Goal: Information Seeking & Learning: Learn about a topic

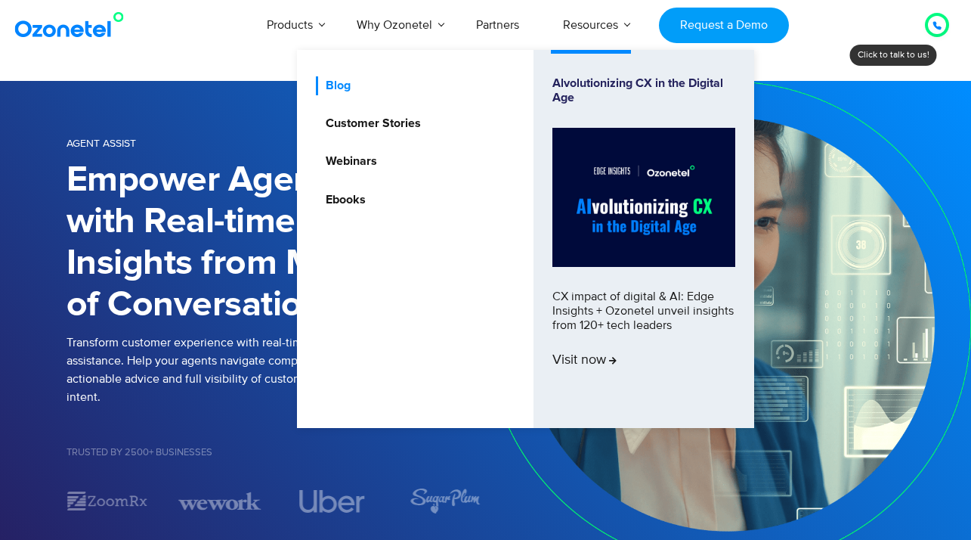
click at [344, 87] on link "Blog" at bounding box center [334, 85] width 37 height 19
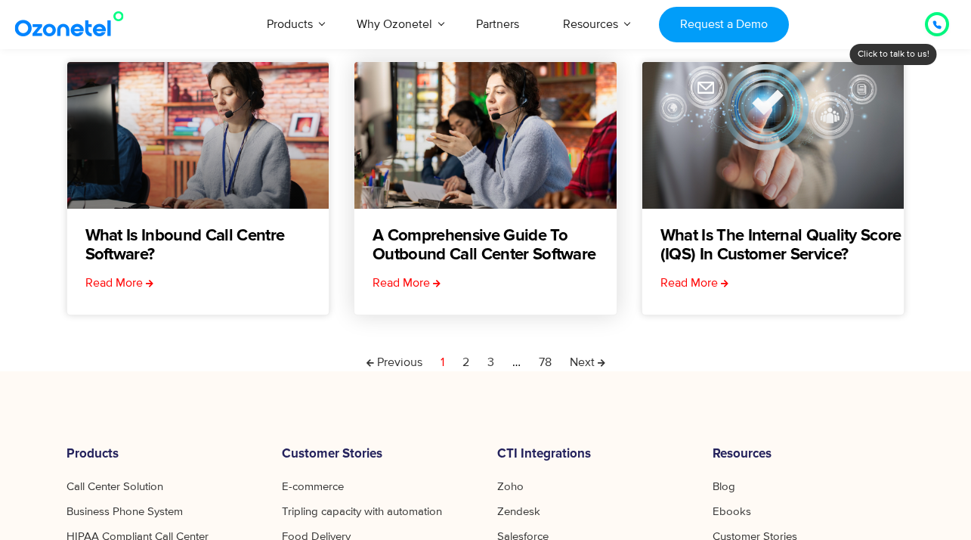
scroll to position [529, 0]
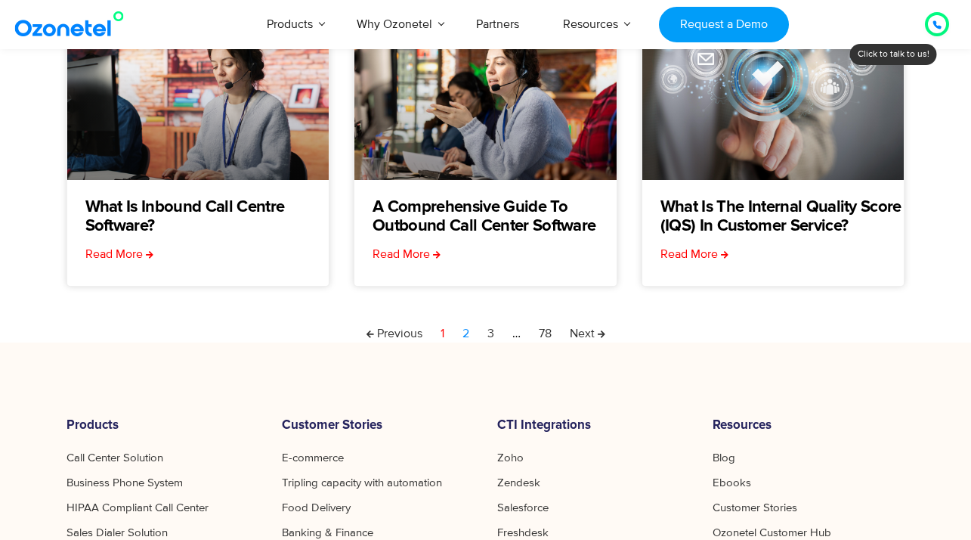
click at [463, 333] on link "Page 2" at bounding box center [466, 333] width 7 height 18
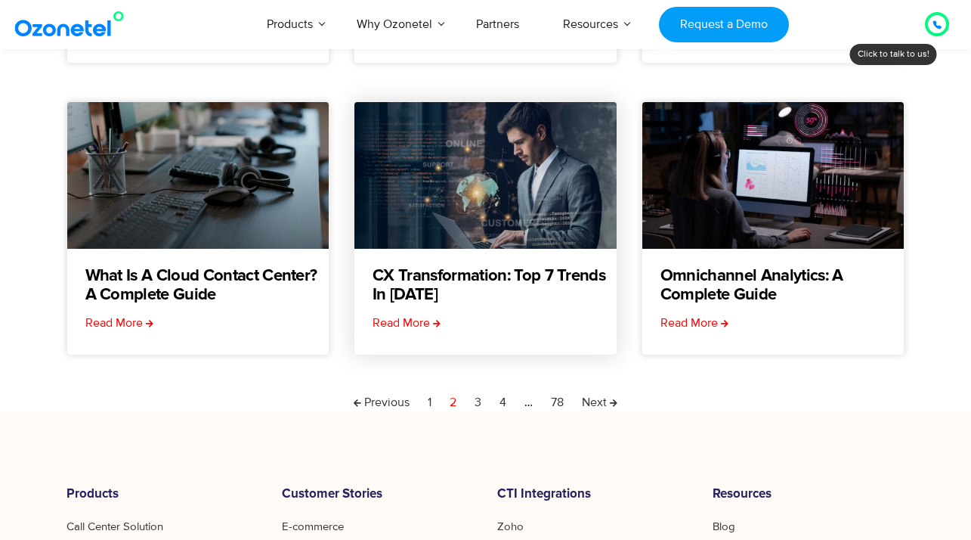
scroll to position [463, 0]
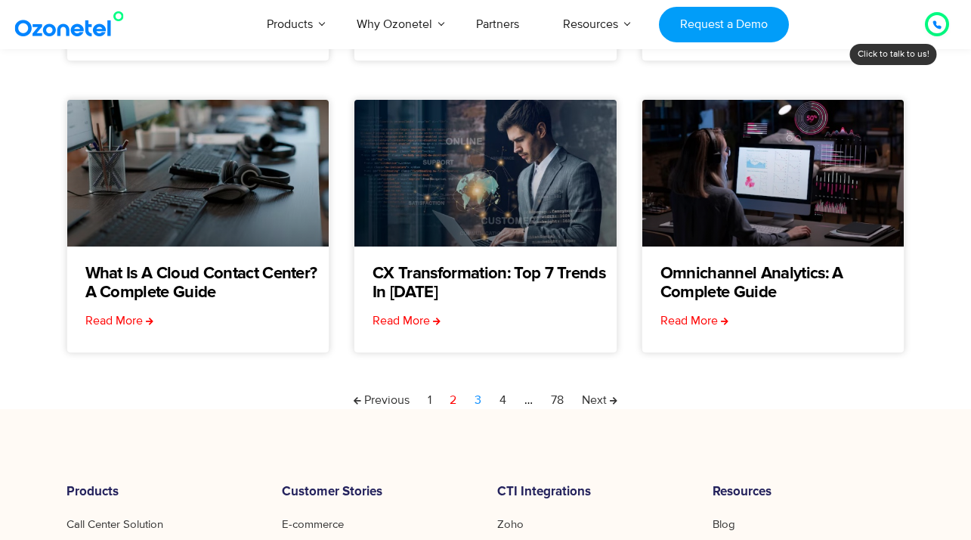
click at [481, 398] on link "Page 3" at bounding box center [478, 400] width 7 height 18
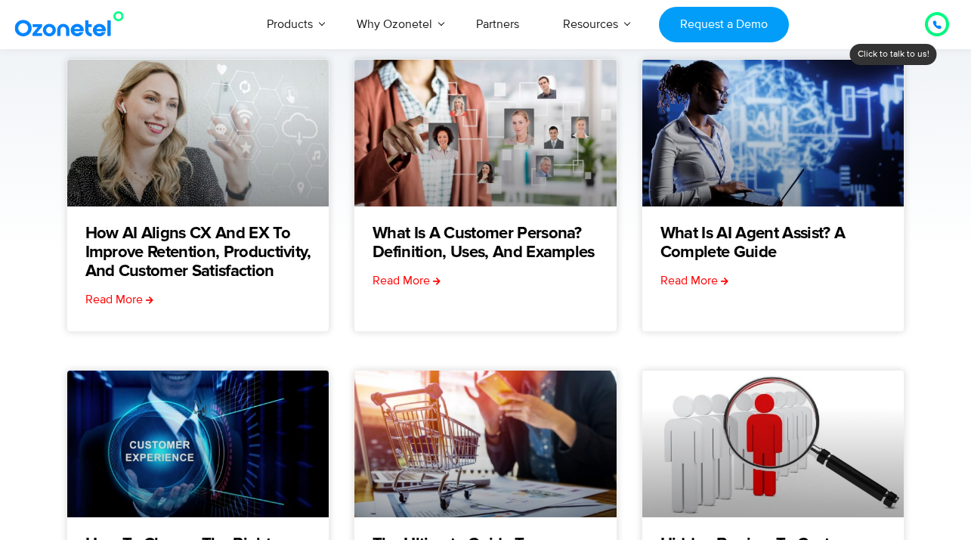
scroll to position [212, 0]
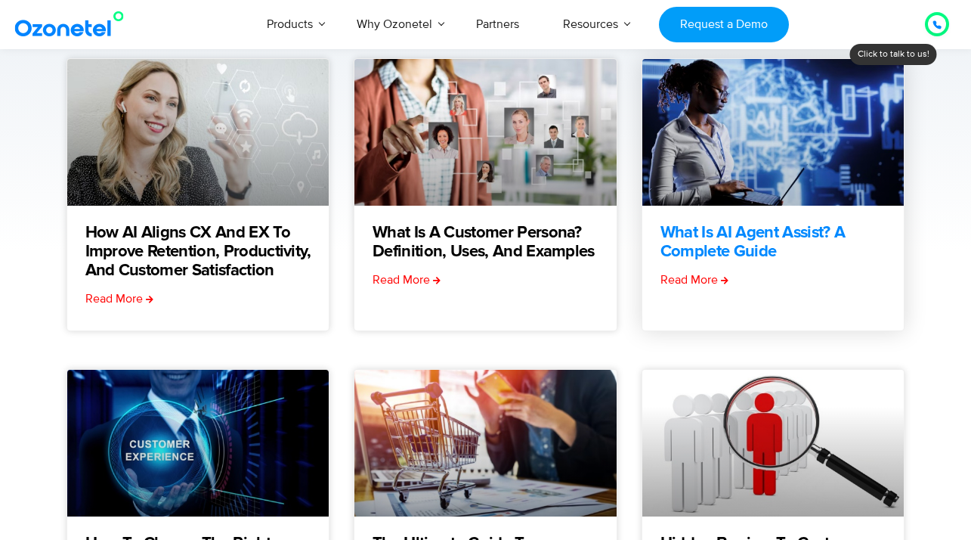
click at [744, 242] on link "What is AI Agent Assist? A Complete Guide" at bounding box center [783, 243] width 244 height 38
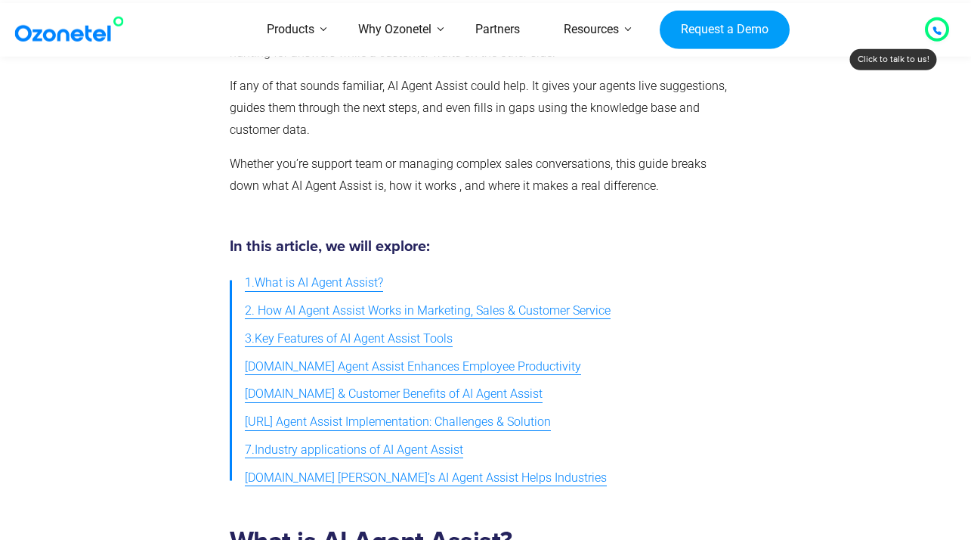
scroll to position [657, 0]
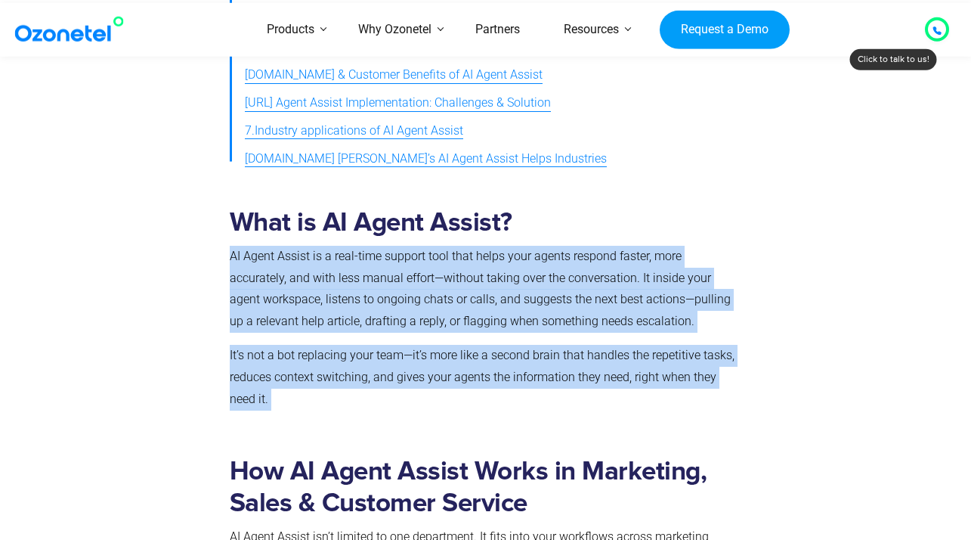
drag, startPoint x: 231, startPoint y: 246, endPoint x: 288, endPoint y: 374, distance: 140.7
copy div "AI Agent Assist is a real-time support tool that helps your agents respond fast…"
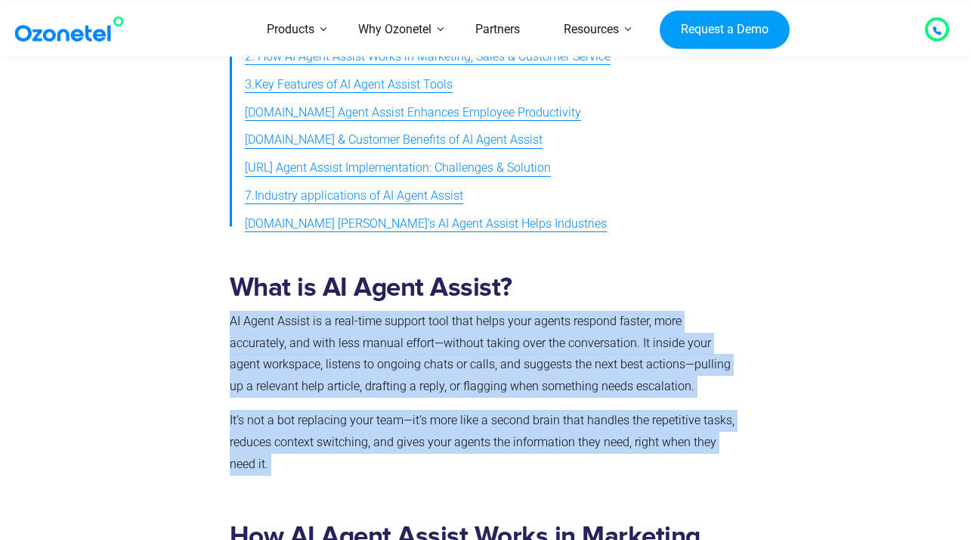
scroll to position [435, 0]
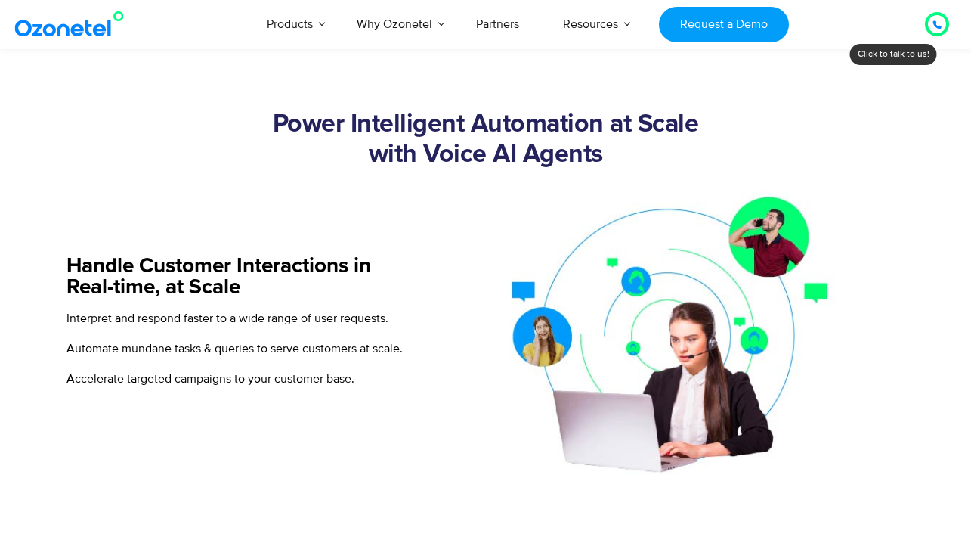
scroll to position [528, 0]
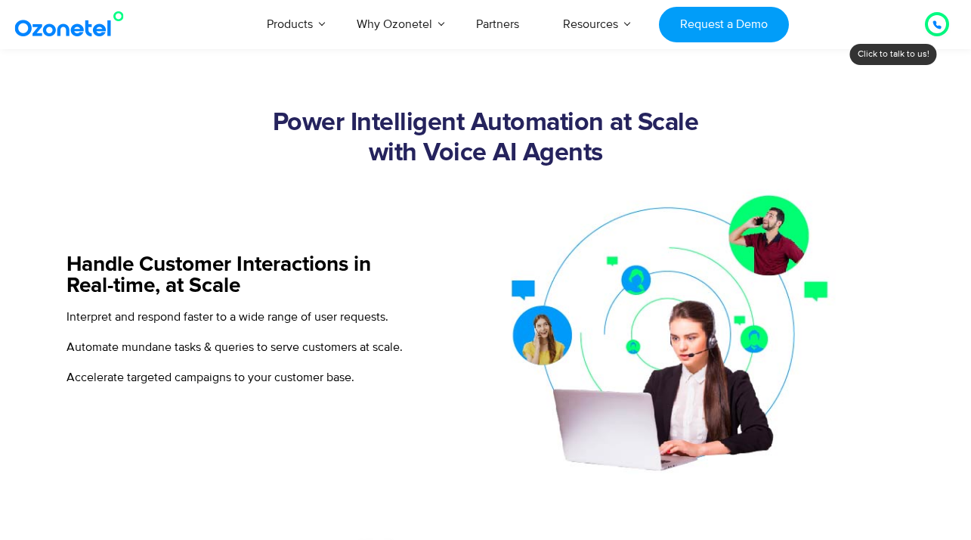
drag, startPoint x: 274, startPoint y: 115, endPoint x: 627, endPoint y: 169, distance: 356.3
click at [627, 169] on div "Power Intelligent Automation at Scale with Voice AI Agents" at bounding box center [486, 143] width 839 height 70
copy h2 "Power Intelligent Automation at Scale with Voice AI Agents"
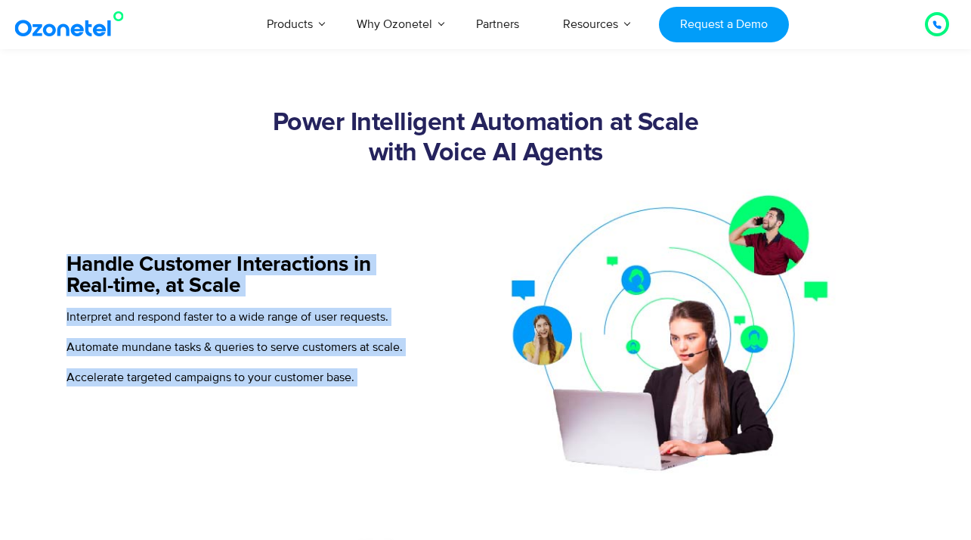
drag, startPoint x: 67, startPoint y: 254, endPoint x: 379, endPoint y: 385, distance: 338.7
click at [379, 385] on div "Handle Customer Interactions in Real-time, at Scale Interpret and respond faste…" at bounding box center [243, 326] width 352 height 296
copy div "Handle Customer Interactions in Real-time, at Scale Interpret and respond faste…"
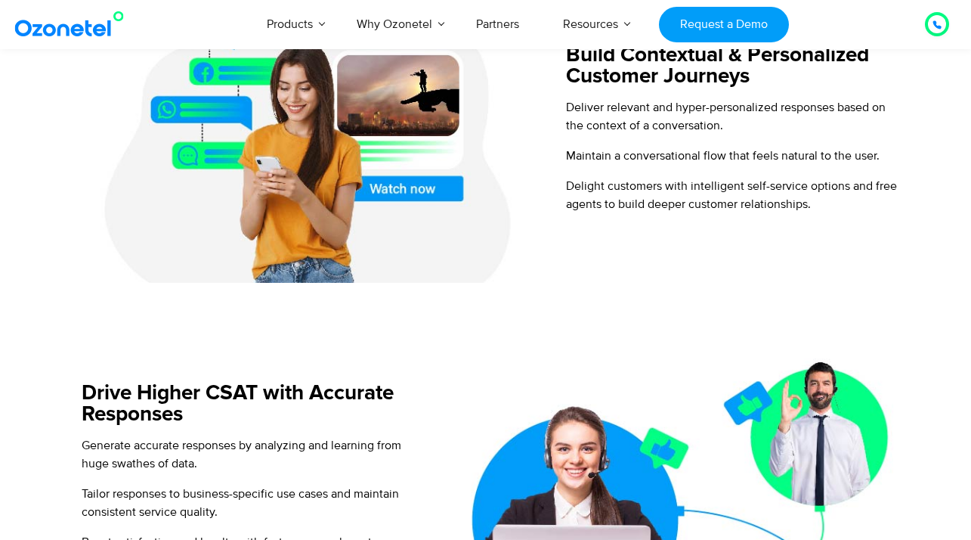
scroll to position [1231, 0]
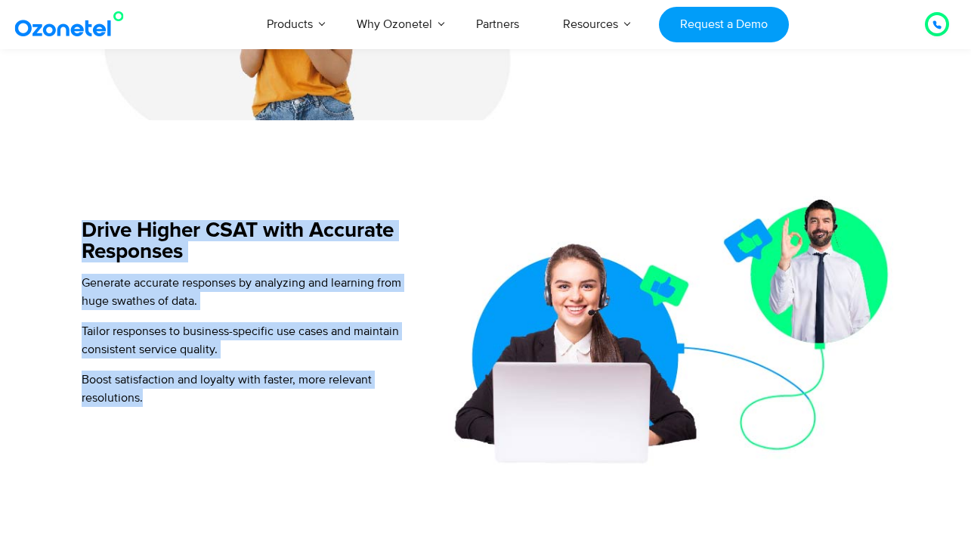
drag, startPoint x: 83, startPoint y: 221, endPoint x: 233, endPoint y: 407, distance: 238.1
click at [233, 407] on div "Drive Higher CSAT with Accurate Responses Generate accurate responses by analyz…" at bounding box center [246, 319] width 359 height 293
copy div "Drive Higher CSAT with Accurate Responses Generate accurate responses by analyz…"
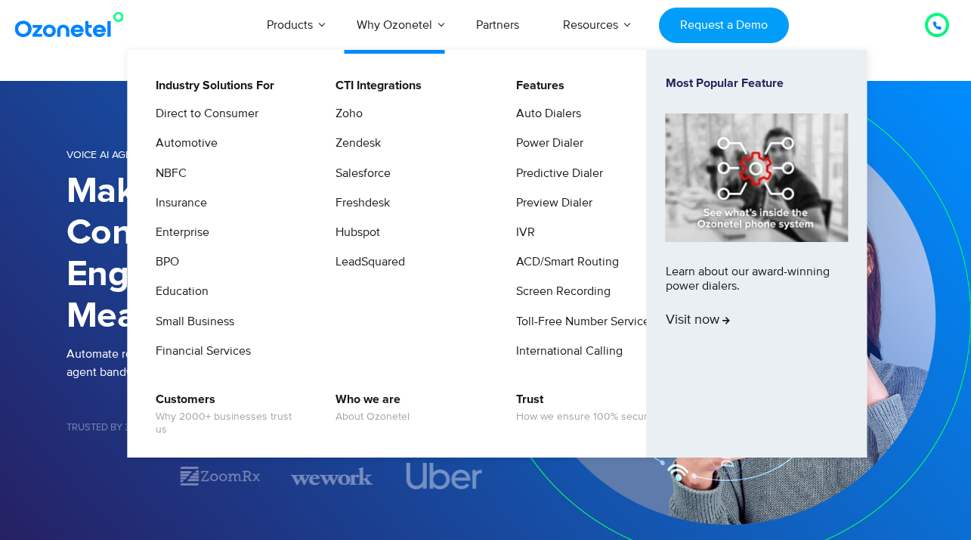
scroll to position [0, 0]
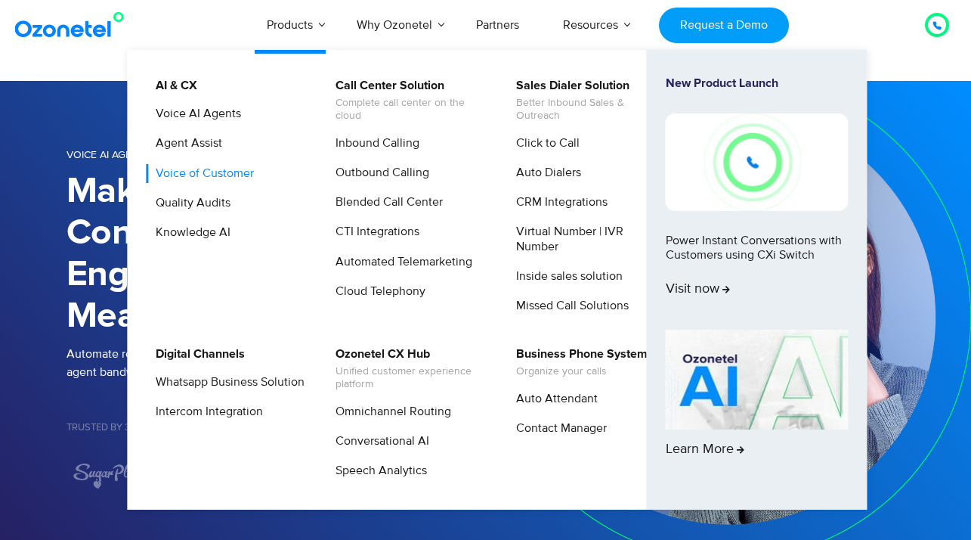
click at [234, 166] on link "Voice of Customer" at bounding box center [201, 173] width 110 height 19
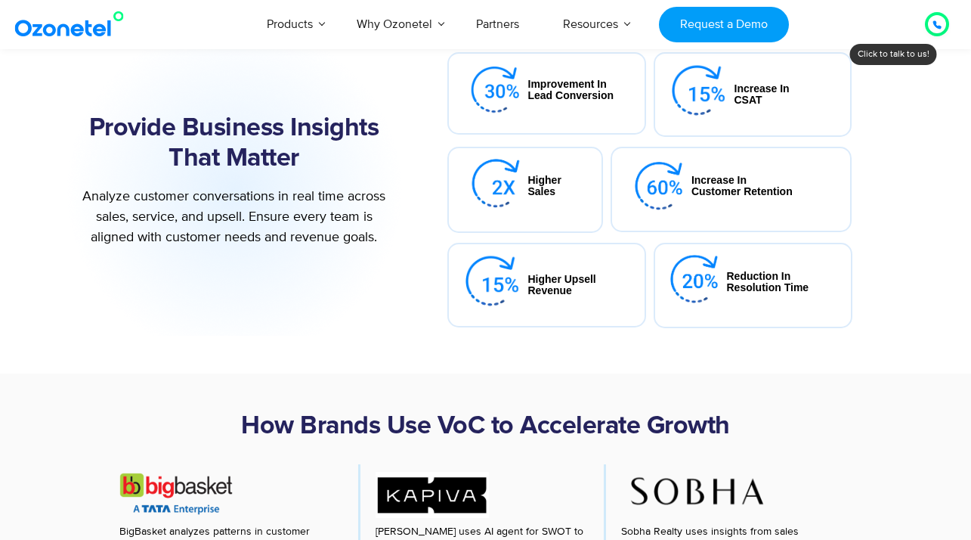
scroll to position [427, 0]
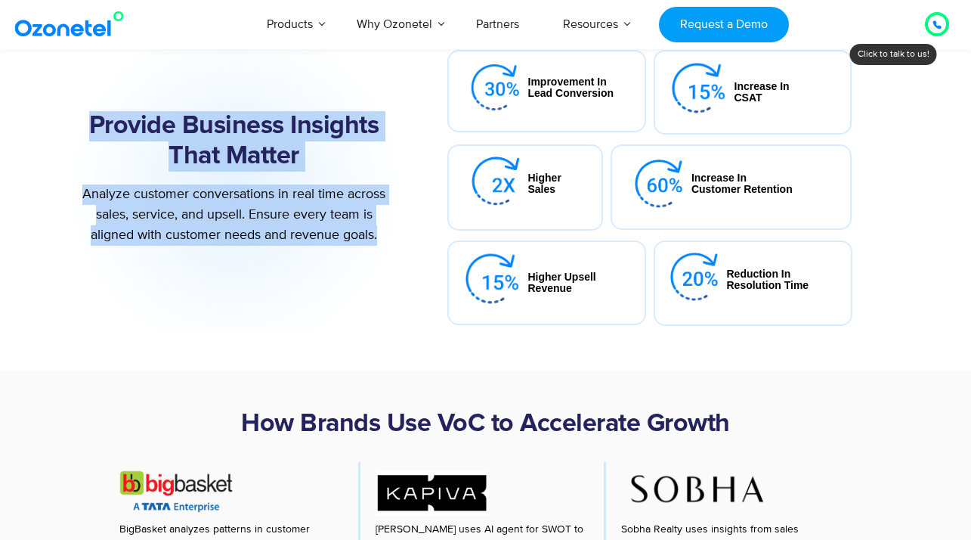
drag, startPoint x: 94, startPoint y: 125, endPoint x: 384, endPoint y: 239, distance: 310.9
click at [384, 239] on div "Provide Business Insights That Matter Analyze customer conversations in real ti…" at bounding box center [235, 187] width 336 height 291
copy div "Provide Business Insights That Matter Analyze customer conversations in real ti…"
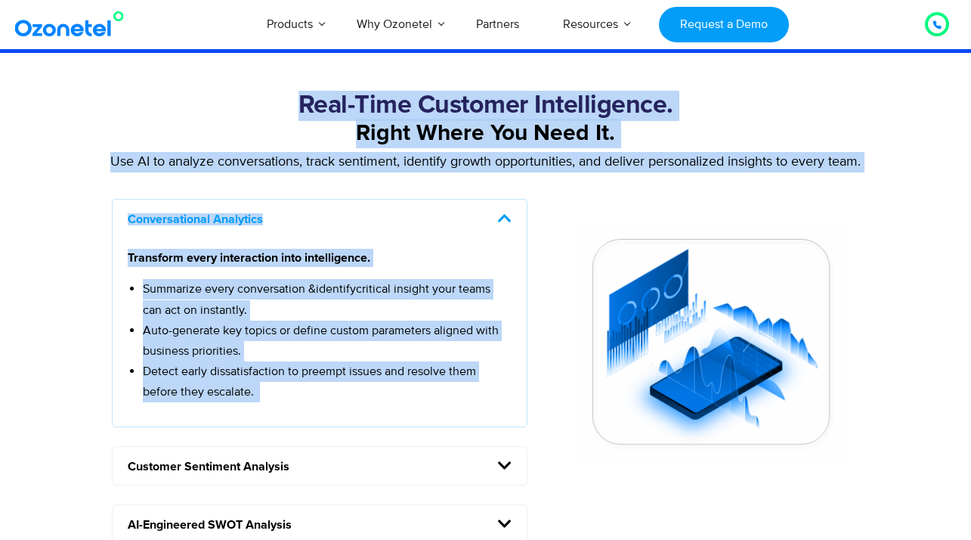
scroll to position [1181, 0]
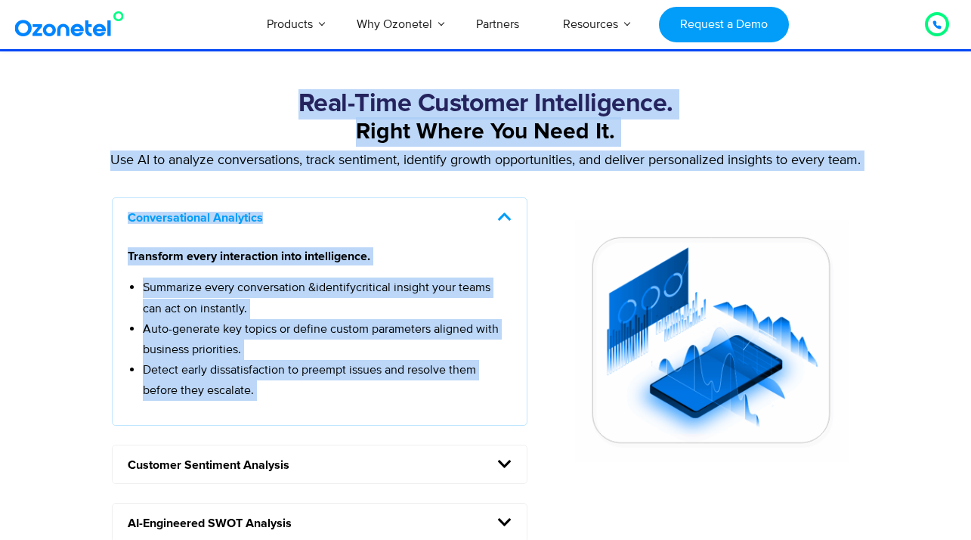
drag, startPoint x: 303, startPoint y: 215, endPoint x: 361, endPoint y: 371, distance: 166.0
click at [361, 371] on div "Real-Time Customer Intelligence. Right Where You Need It. Use AI to analyze con…" at bounding box center [485, 377] width 763 height 577
copy div "Real-Time Customer Intelligence. Right Where You Need It. Use AI to analyze con…"
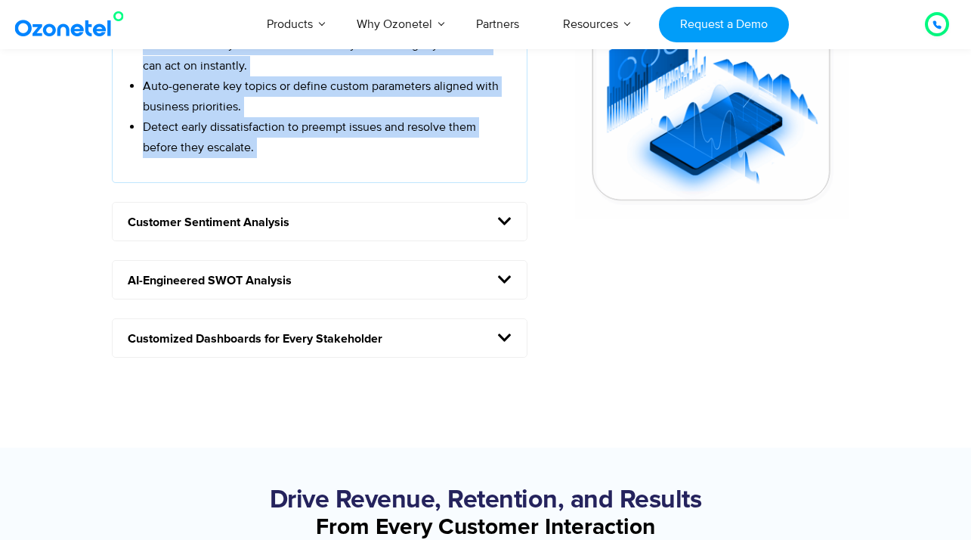
scroll to position [1425, 0]
